Goal: Use online tool/utility: Utilize a website feature to perform a specific function

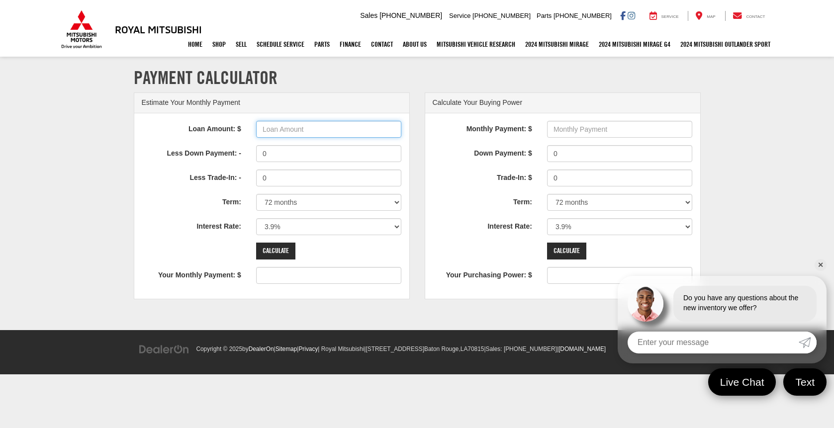
click at [321, 130] on input "Loan Amount: $" at bounding box center [329, 129] width 146 height 17
type input "24200"
type input "378"
click at [307, 154] on input "0" at bounding box center [329, 153] width 146 height 17
click at [397, 202] on select "12 months 24 months 36 months 48 months 60 months 66 months 72 months 84 months" at bounding box center [329, 202] width 146 height 17
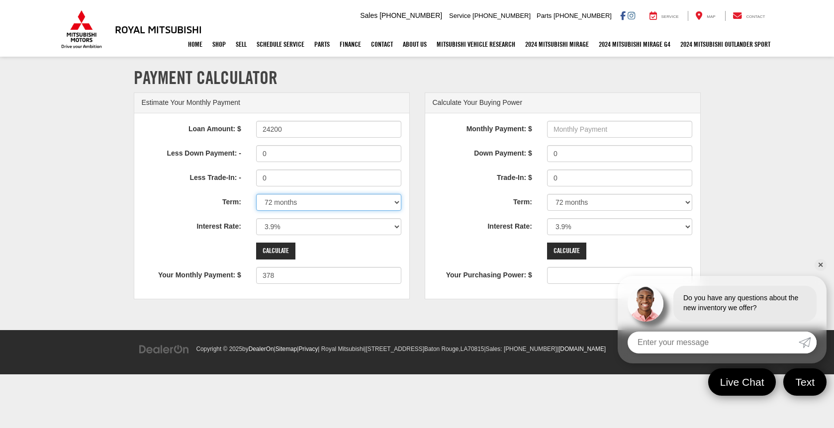
select select "36"
click at [256, 194] on select "12 months 24 months 36 months 48 months 60 months 66 months 72 months 84 months" at bounding box center [329, 202] width 146 height 17
type input "713"
click at [398, 227] on select "0% 0.9% 1.9% 2.9% 3.9% 4.9% 5.9% 6.9% 7.9% 8.9% 9.9% 10.9% 11.9% 12.9% 13.9% 14…" at bounding box center [329, 226] width 146 height 17
select select "5.9"
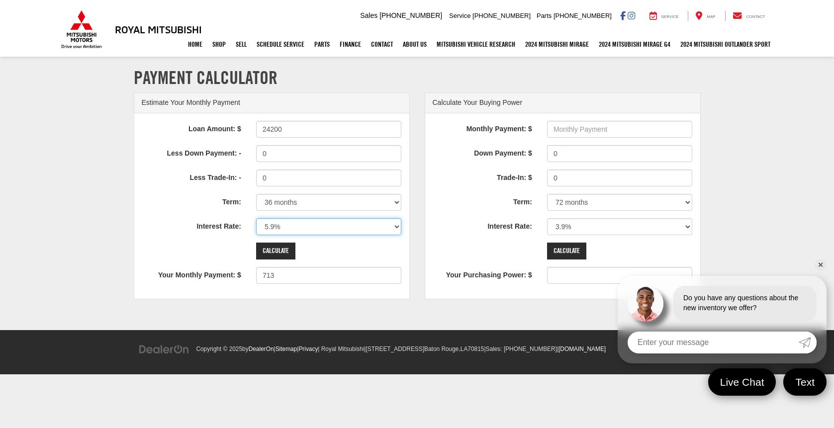
click at [256, 218] on select "0% 0.9% 1.9% 2.9% 3.9% 4.9% 5.9% 6.9% 7.9% 8.9% 9.9% 10.9% 11.9% 12.9% 13.9% 14…" at bounding box center [329, 226] width 146 height 17
type input "735"
click at [283, 246] on input "Calculate" at bounding box center [275, 251] width 39 height 17
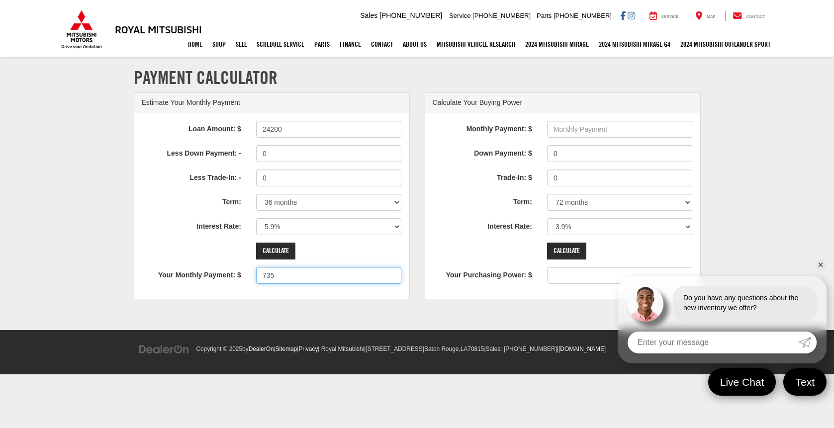
click at [284, 278] on input "735" at bounding box center [329, 275] width 146 height 17
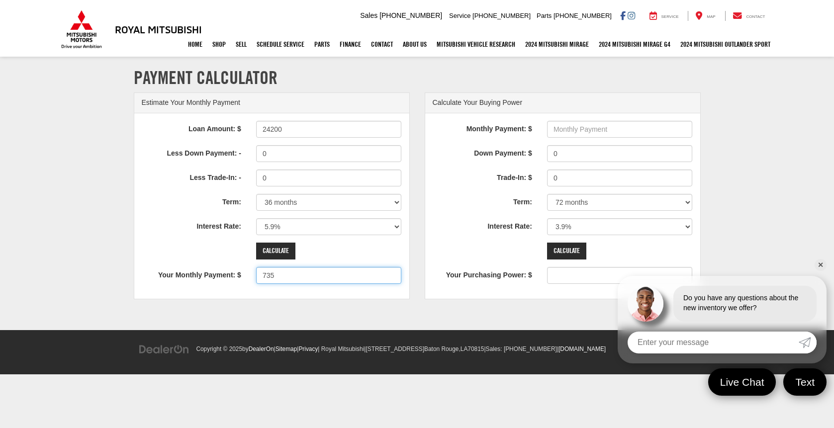
click at [284, 278] on input "735" at bounding box center [329, 275] width 146 height 17
click at [333, 251] on div "Calculate" at bounding box center [295, 251] width 92 height 17
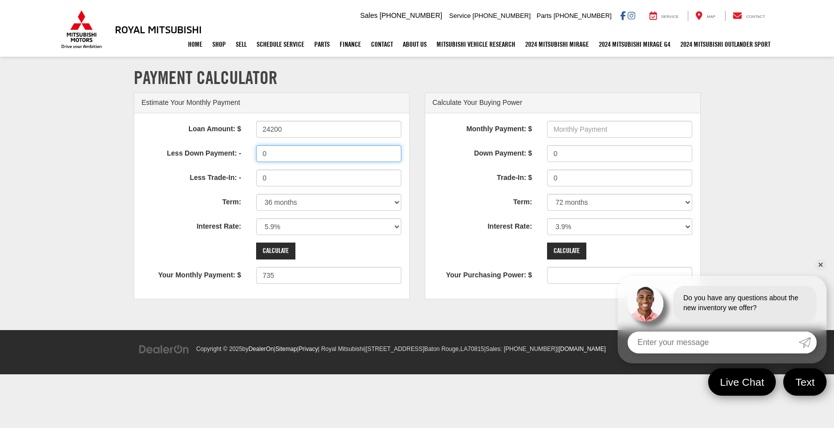
click at [309, 158] on input "0" at bounding box center [329, 153] width 146 height 17
type input "02000.00"
type input "674"
click at [279, 252] on input "Calculate" at bounding box center [275, 251] width 39 height 17
click at [299, 131] on input "24200" at bounding box center [329, 129] width 146 height 17
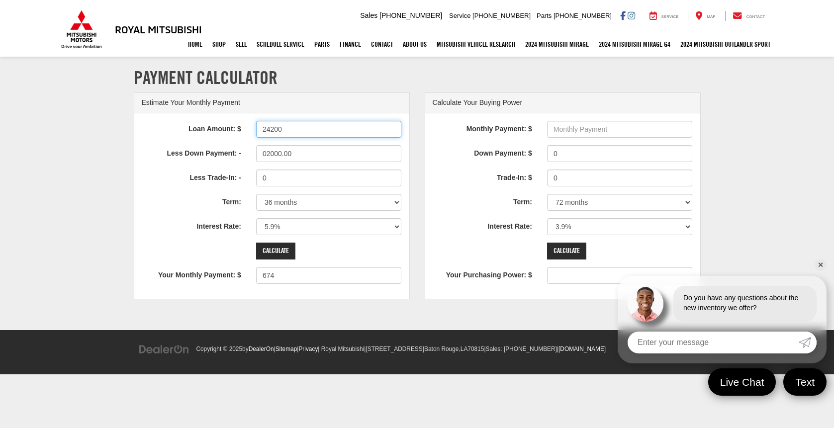
click at [299, 131] on input "24200" at bounding box center [329, 129] width 146 height 17
type input "39000"
type input "1124"
click at [294, 152] on input "02000.00" at bounding box center [329, 153] width 146 height 17
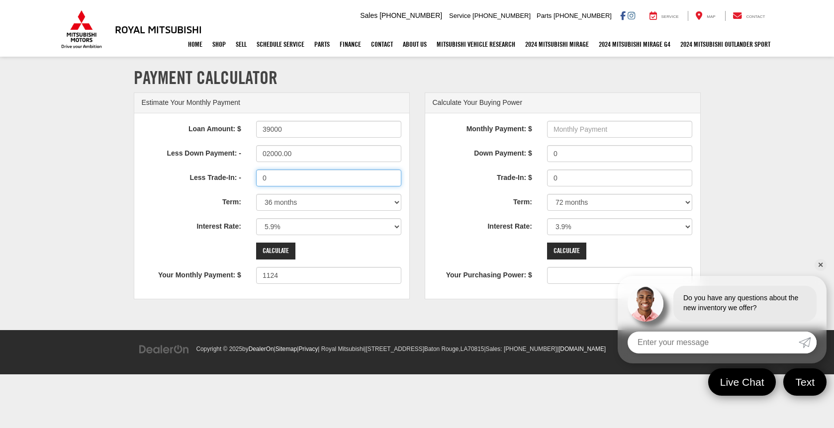
click at [288, 176] on input "0" at bounding box center [329, 178] width 146 height 17
type input "012000.00"
type input "759"
click at [337, 242] on div "Loan Amount: $ 39000 Less Down Payment: - 02000.00 Less Trade-In: - 012000.00 T…" at bounding box center [271, 206] width 275 height 186
